Goal: Check status: Check status

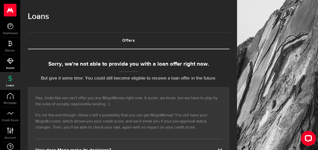
click at [10, 63] on use at bounding box center [10, 61] width 6 height 6
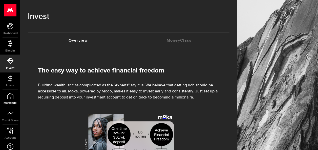
click at [10, 99] on use at bounding box center [10, 96] width 6 height 6
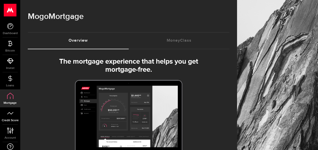
select select "3knYdhfXw4iYoq2m0WGQES"
click at [12, 118] on link "Credit Score" at bounding box center [10, 115] width 20 height 17
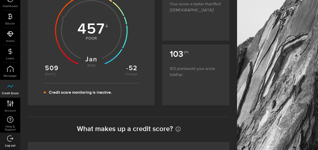
scroll to position [51, 0]
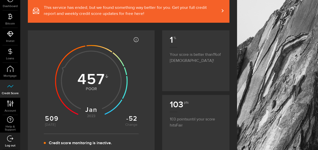
click at [95, 88] on use at bounding box center [91, 81] width 73 height 73
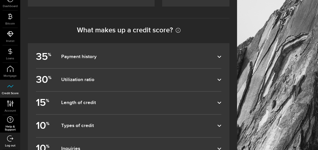
scroll to position [202, 0]
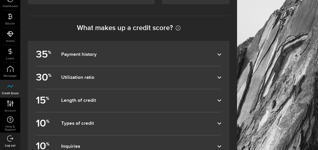
click at [9, 144] on link "Log out" at bounding box center [10, 141] width 20 height 17
